Goal: Task Accomplishment & Management: Manage account settings

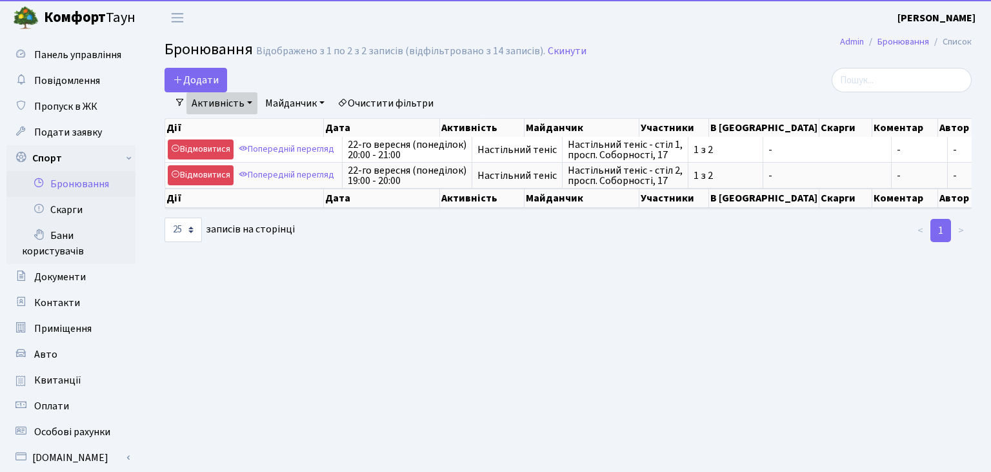
select select "25"
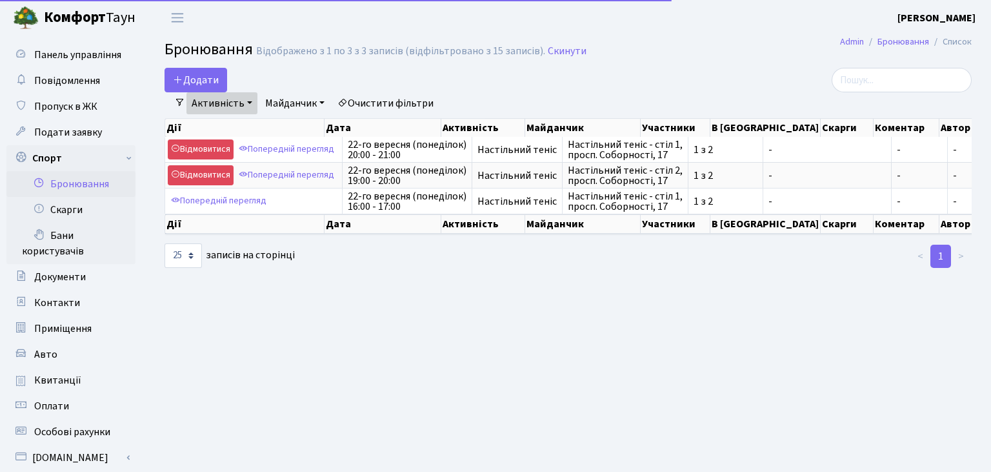
select select "25"
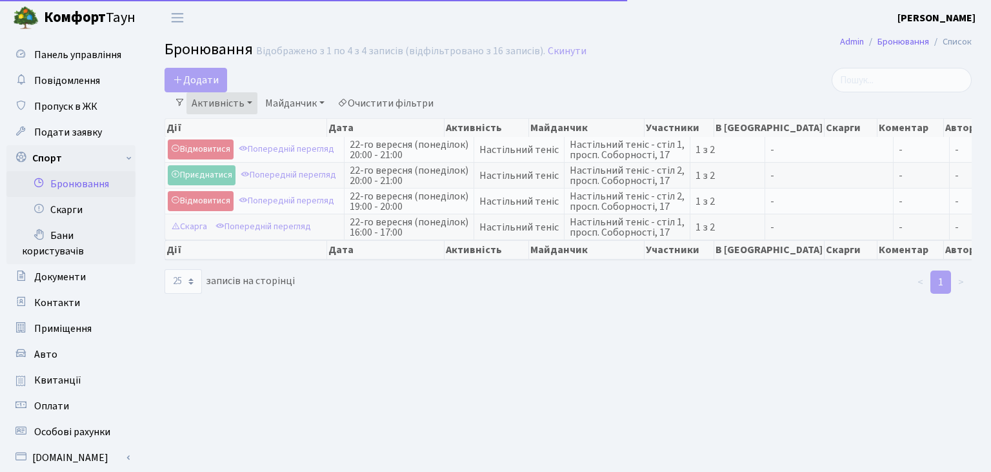
select select "25"
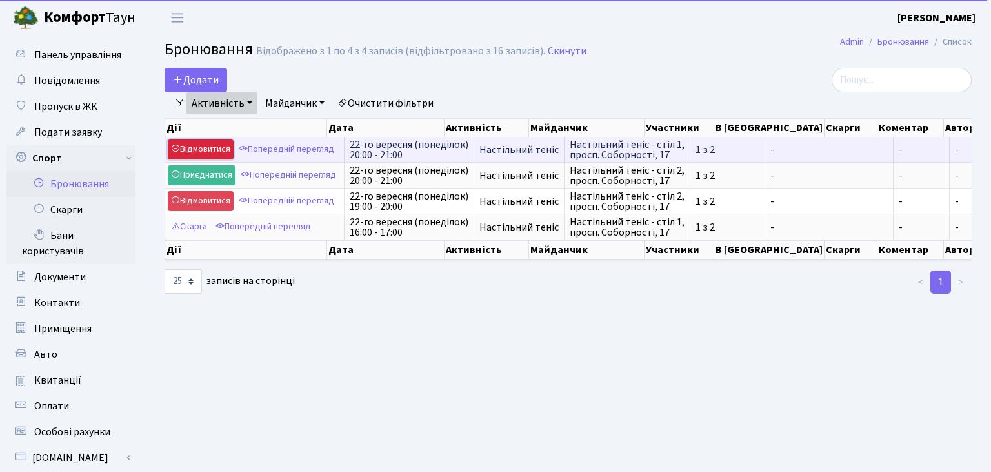
click at [204, 148] on link "Відмовитися" at bounding box center [201, 149] width 66 height 20
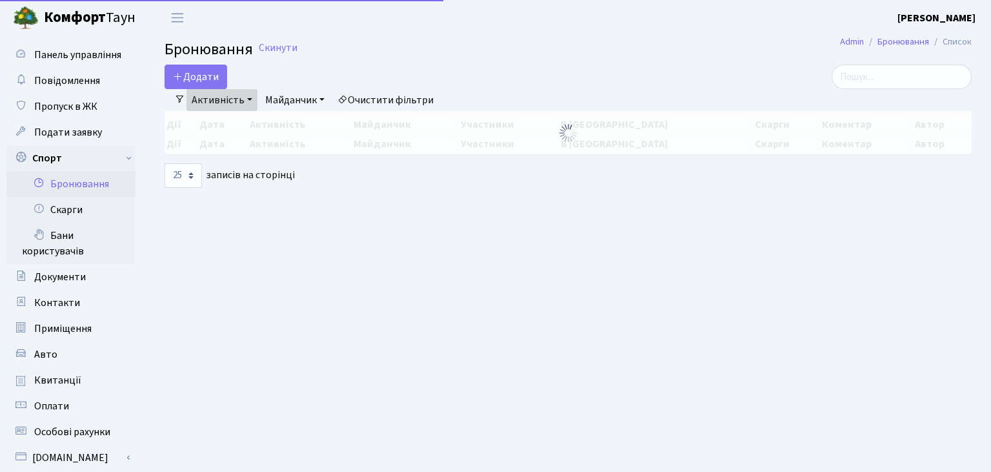
select select "25"
